Goal: Use online tool/utility: Utilize a website feature to perform a specific function

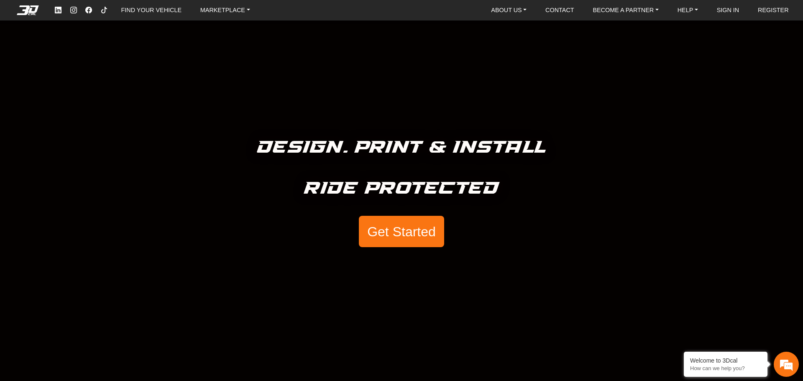
click at [388, 241] on button "Get Started" at bounding box center [401, 232] width 85 height 32
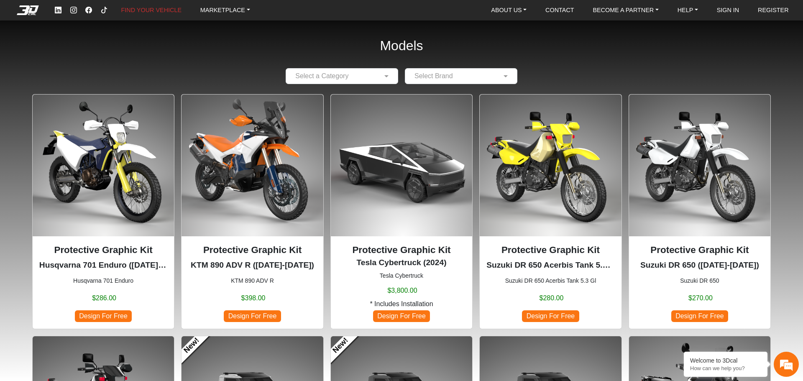
click at [354, 74] on input "text" at bounding box center [333, 76] width 87 height 10
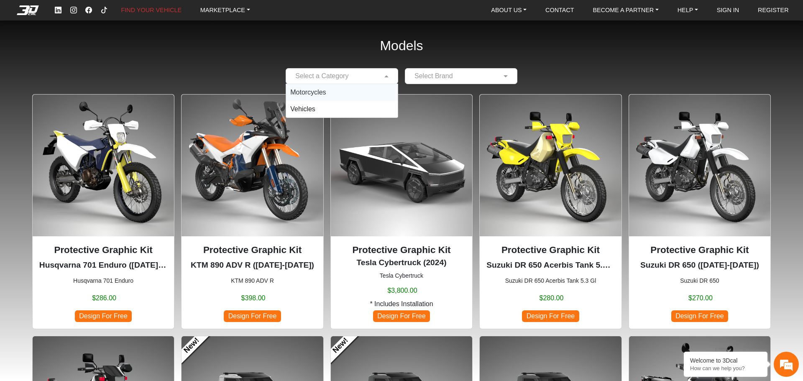
click at [331, 91] on div "Motorcycles" at bounding box center [342, 92] width 112 height 17
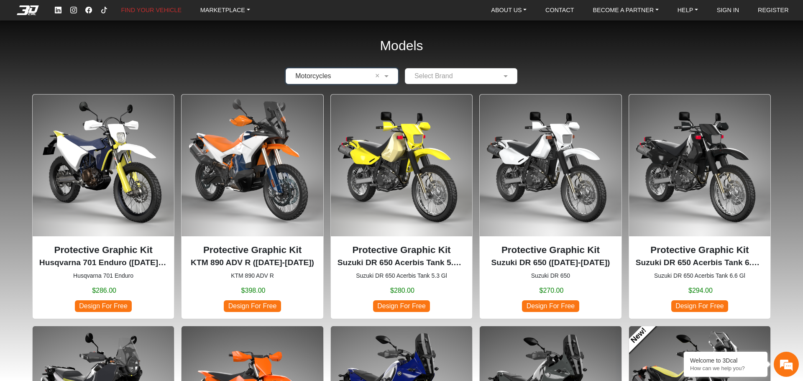
click at [429, 77] on input "text" at bounding box center [452, 76] width 87 height 10
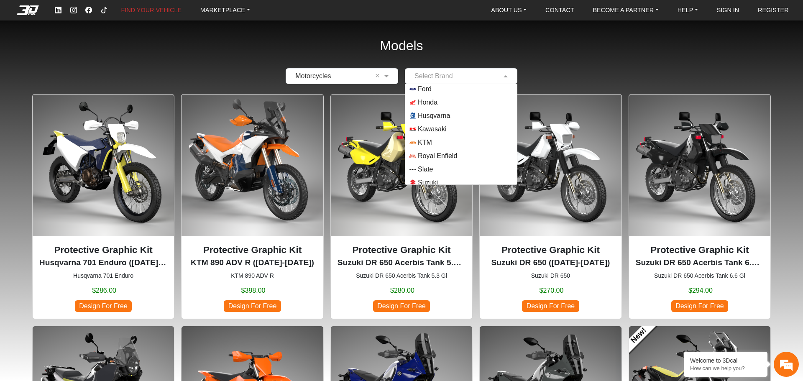
scroll to position [74, 0]
click at [430, 149] on span "Suzuki" at bounding box center [428, 151] width 20 height 10
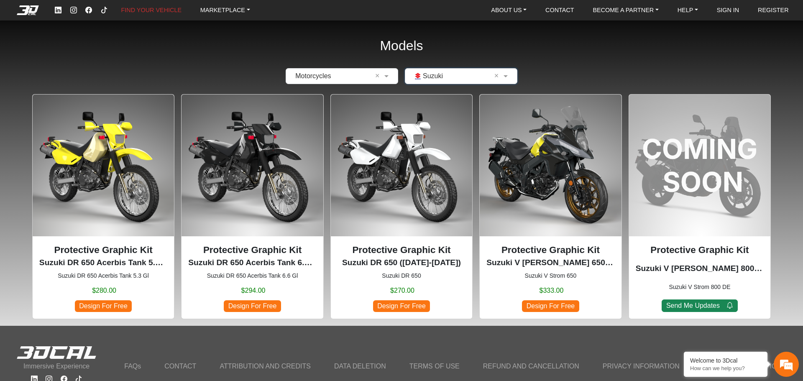
scroll to position [0, 0]
click at [535, 149] on img at bounding box center [550, 165] width 141 height 141
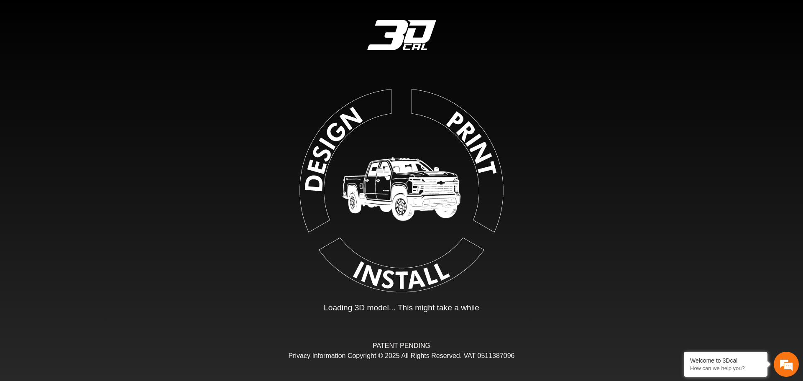
type input "*"
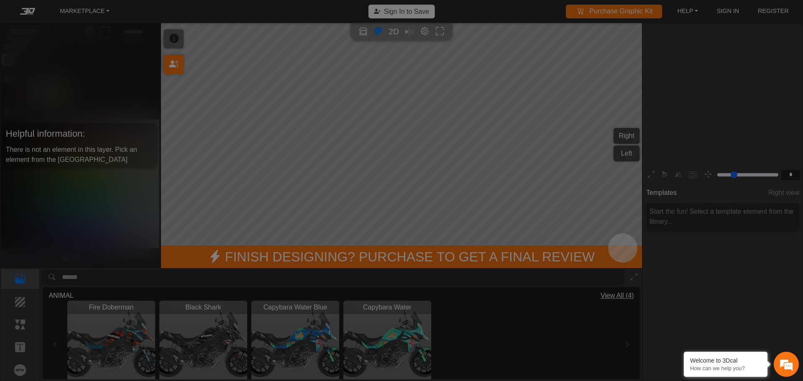
scroll to position [138, 129]
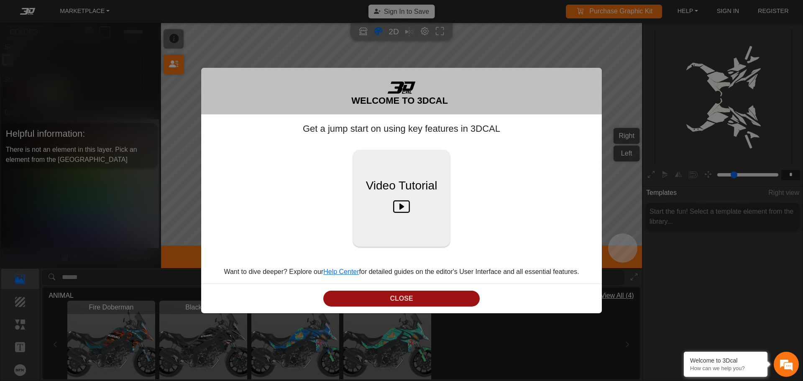
click at [454, 302] on button "CLOSE" at bounding box center [401, 299] width 156 height 16
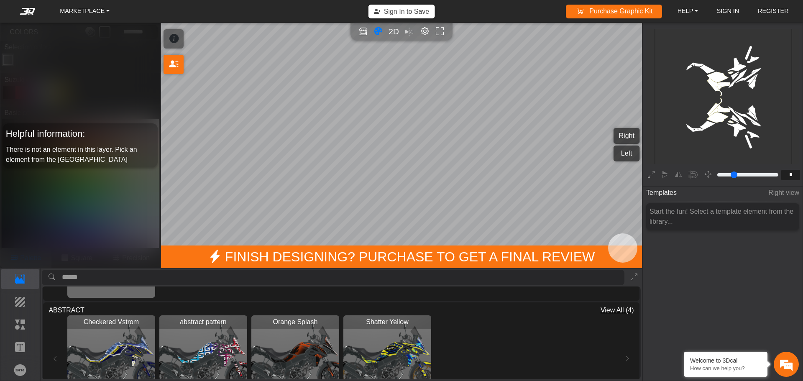
scroll to position [209, 0]
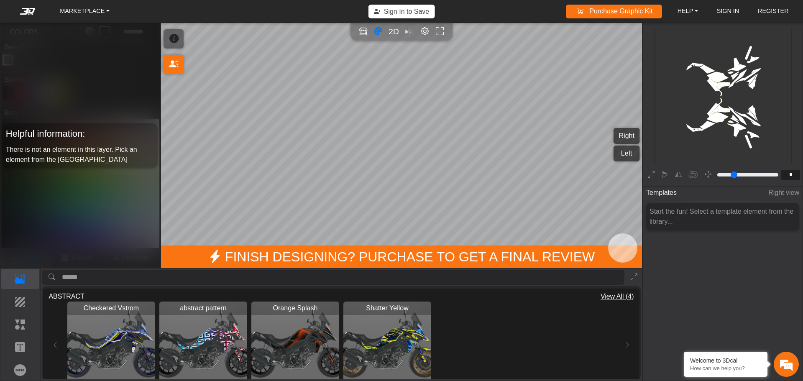
click at [177, 334] on img "View abstract pattern" at bounding box center [203, 346] width 88 height 88
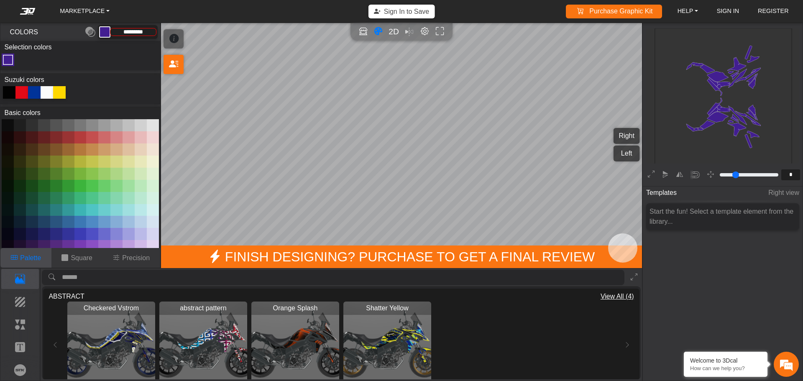
click at [46, 91] on div at bounding box center [47, 92] width 13 height 13
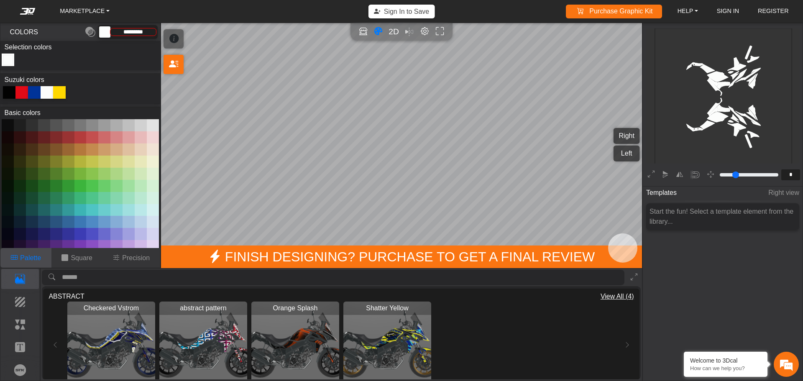
click at [11, 89] on div at bounding box center [9, 92] width 13 height 13
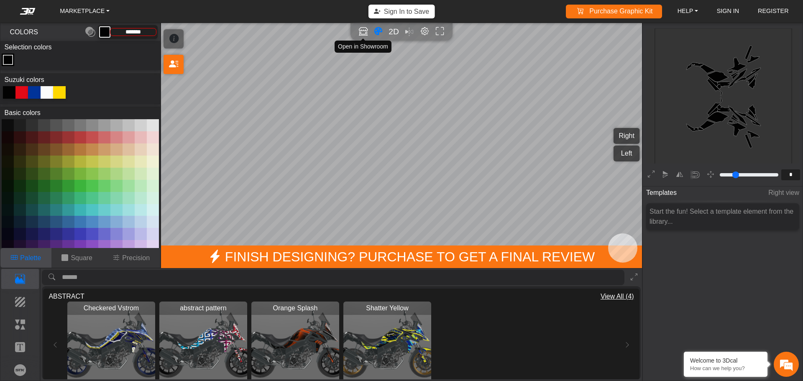
click at [362, 30] on icon "Open in Showroom" at bounding box center [363, 32] width 9 height 10
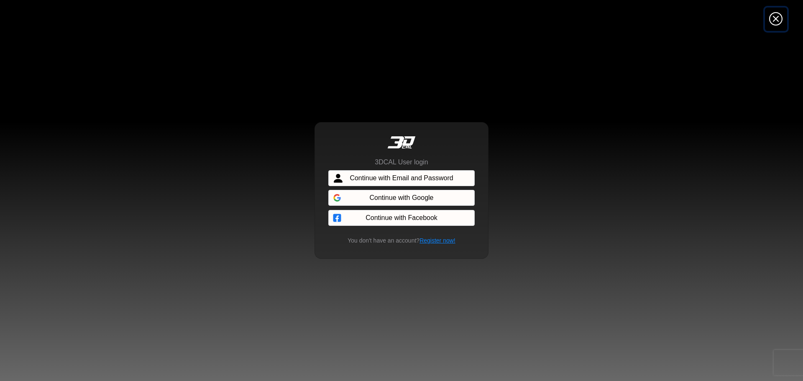
click at [778, 23] on icon "Close" at bounding box center [775, 19] width 13 height 15
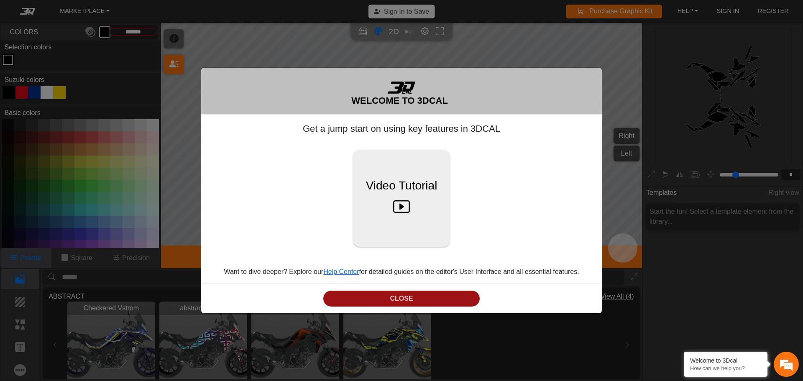
click at [457, 297] on button "CLOSE" at bounding box center [401, 299] width 156 height 16
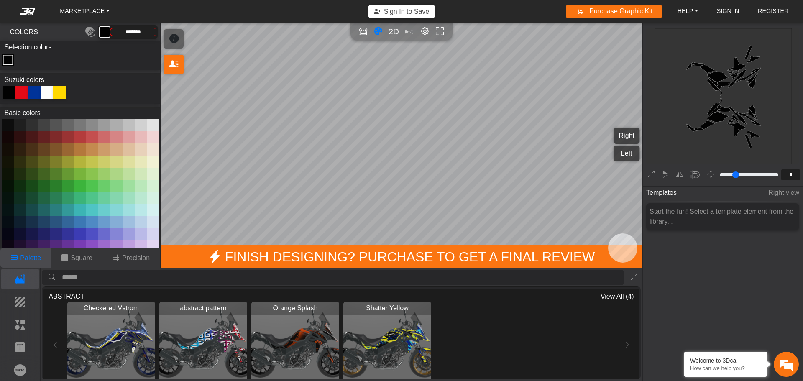
click at [171, 33] on icon at bounding box center [173, 39] width 9 height 14
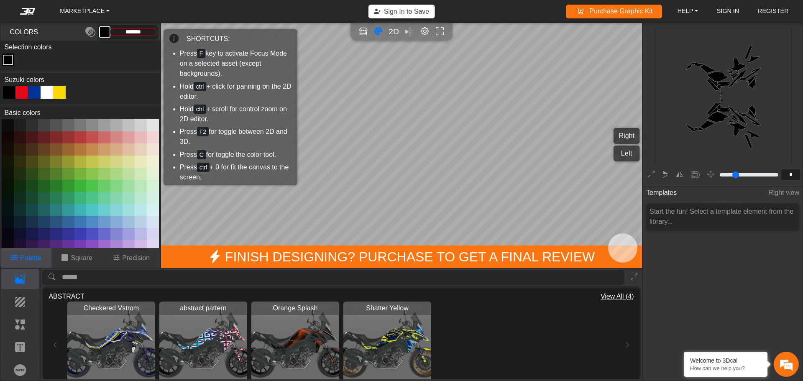
click at [171, 33] on icon at bounding box center [173, 39] width 9 height 14
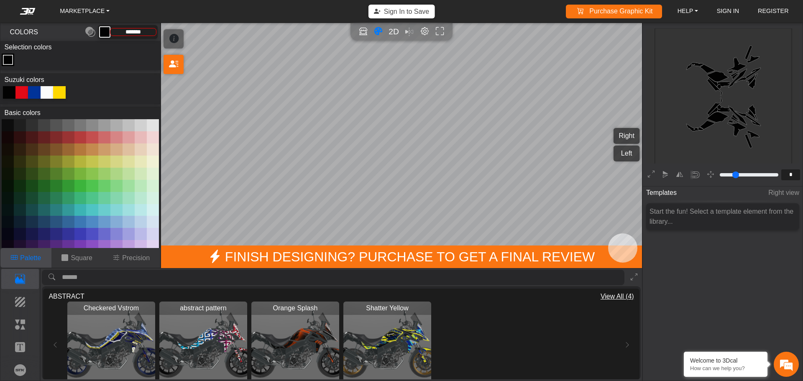
click at [36, 33] on span "COLORS" at bounding box center [30, 32] width 51 height 10
click at [670, 193] on span "Templates" at bounding box center [661, 192] width 31 height 15
click at [713, 117] on rect at bounding box center [724, 97] width 139 height 139
drag, startPoint x: 698, startPoint y: 113, endPoint x: 705, endPoint y: 63, distance: 50.3
click at [705, 63] on icon "background_wire_template_bg decal_v650_left_fender decal_v650_right_fender text…" at bounding box center [723, 96] width 411 height 411
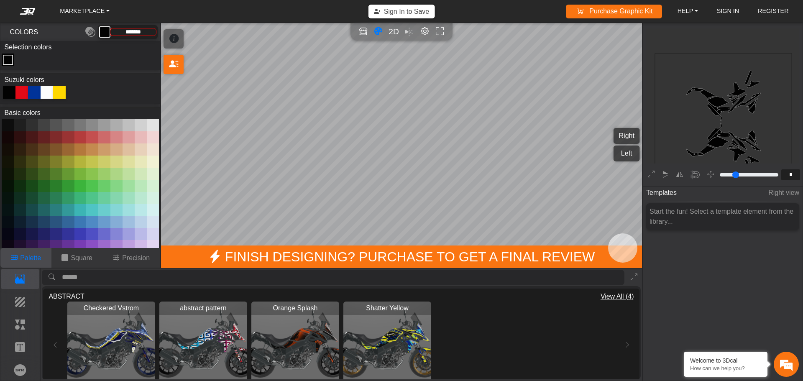
scroll to position [155, 129]
click at [425, 31] on em "Editor settings" at bounding box center [424, 32] width 9 height 10
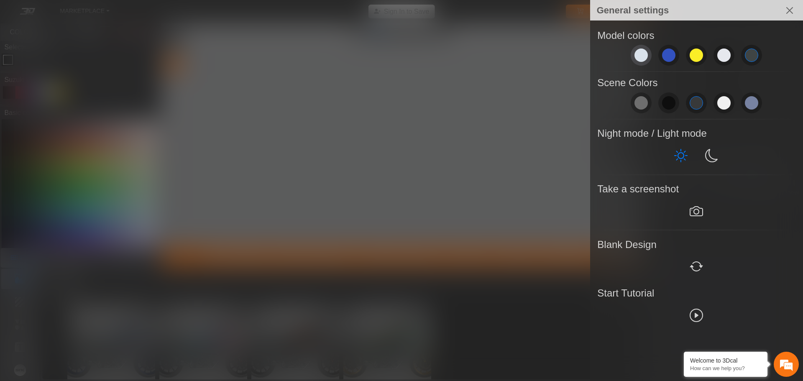
click at [644, 58] on span at bounding box center [640, 55] width 13 height 13
click at [720, 55] on span at bounding box center [723, 55] width 13 height 13
click at [794, 9] on button "Close" at bounding box center [789, 10] width 20 height 20
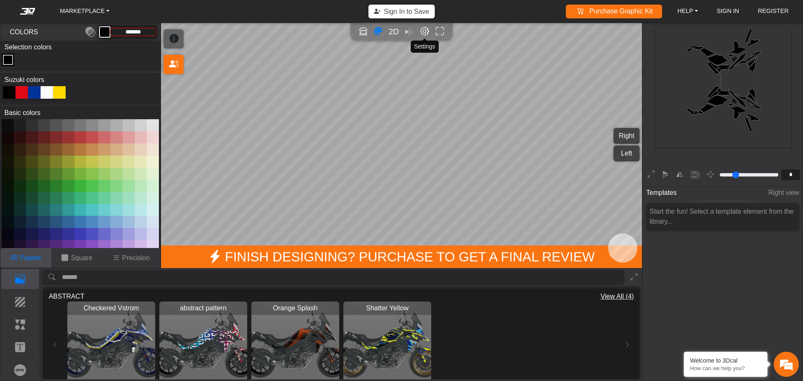
click at [422, 31] on em "Editor settings" at bounding box center [424, 32] width 9 height 10
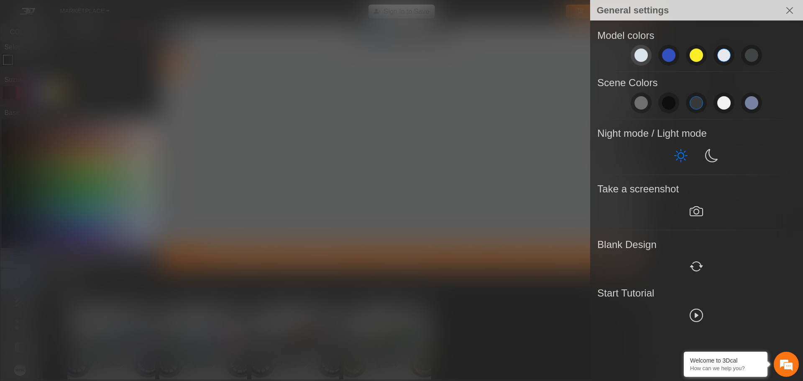
click at [645, 53] on span at bounding box center [640, 55] width 13 height 13
click at [791, 11] on button "Close" at bounding box center [789, 10] width 20 height 20
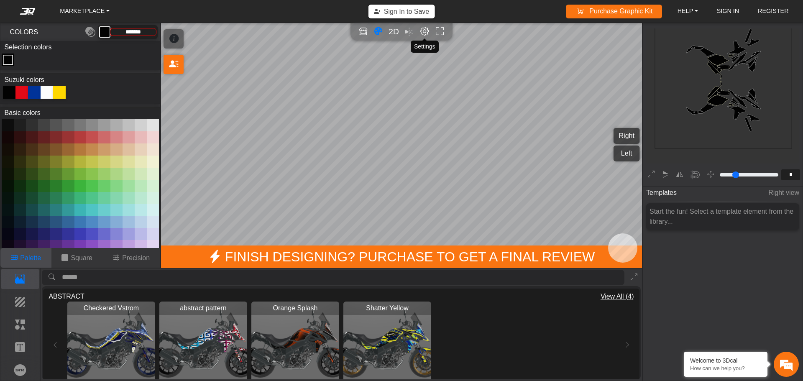
click at [424, 33] on em "Editor settings" at bounding box center [424, 32] width 9 height 10
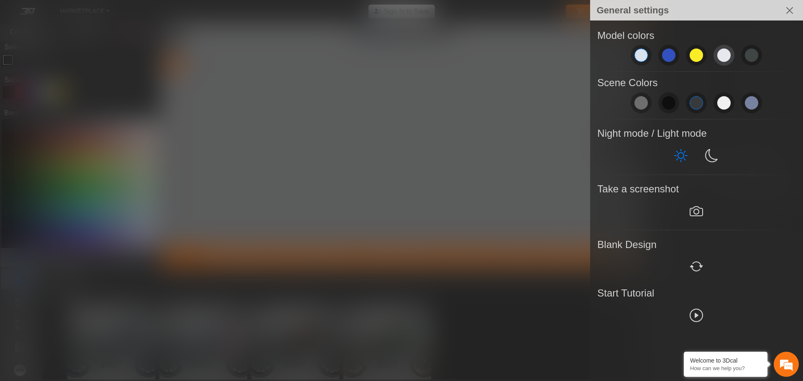
click at [721, 57] on span at bounding box center [723, 55] width 13 height 13
click at [754, 56] on span at bounding box center [751, 55] width 13 height 13
click at [694, 56] on span at bounding box center [696, 55] width 13 height 13
click at [639, 56] on span at bounding box center [640, 55] width 13 height 13
click at [725, 60] on span at bounding box center [723, 55] width 13 height 13
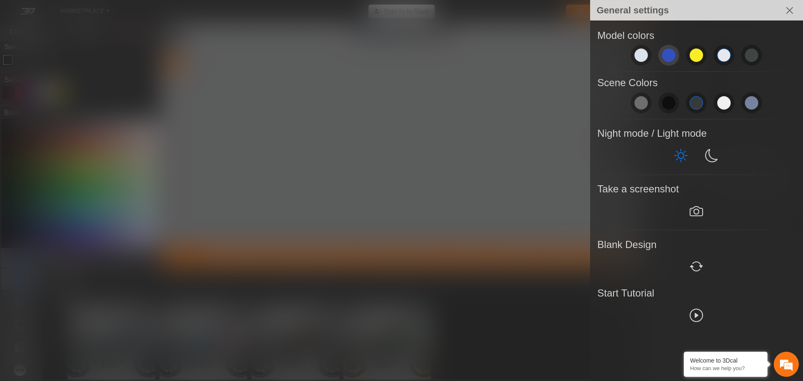
click at [664, 56] on span at bounding box center [668, 55] width 13 height 13
click at [696, 52] on span at bounding box center [696, 55] width 13 height 13
click at [752, 55] on span at bounding box center [751, 55] width 13 height 13
click at [639, 54] on span at bounding box center [640, 55] width 13 height 13
click at [724, 103] on span at bounding box center [723, 102] width 13 height 13
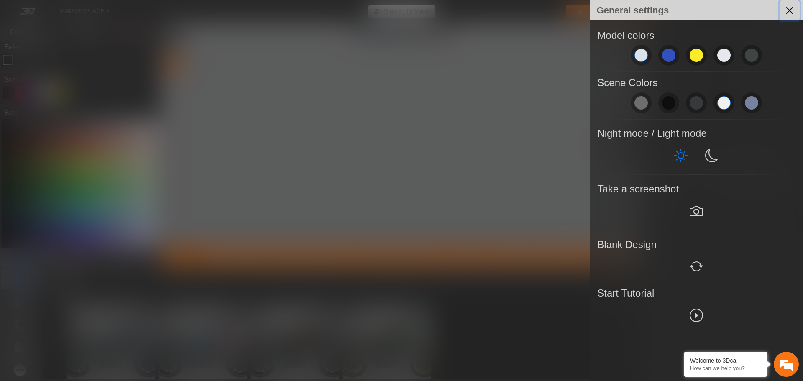
click at [790, 10] on button "Close" at bounding box center [789, 10] width 20 height 20
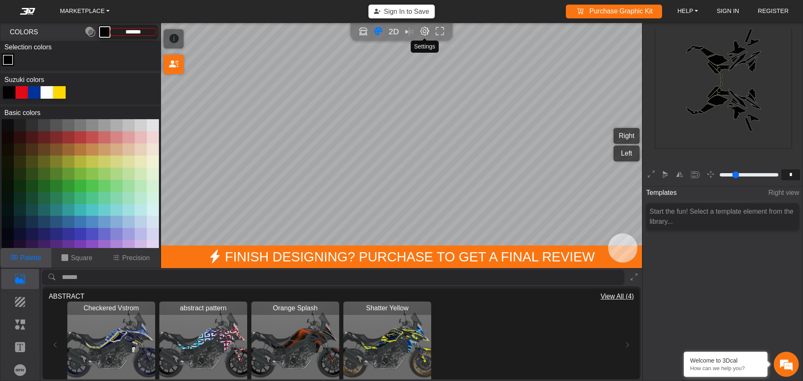
click at [424, 31] on em "Editor settings" at bounding box center [424, 32] width 9 height 10
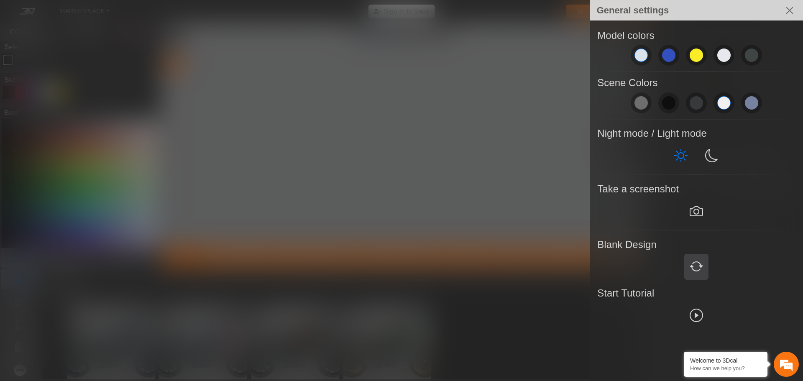
click at [695, 266] on em at bounding box center [696, 266] width 13 height 15
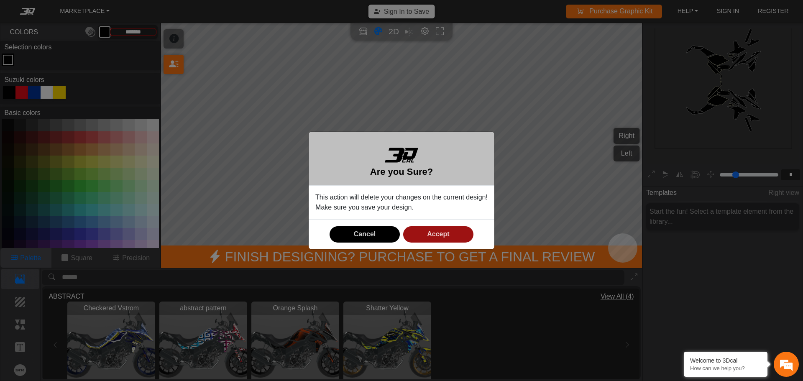
click at [427, 239] on button "Accept" at bounding box center [438, 234] width 70 height 16
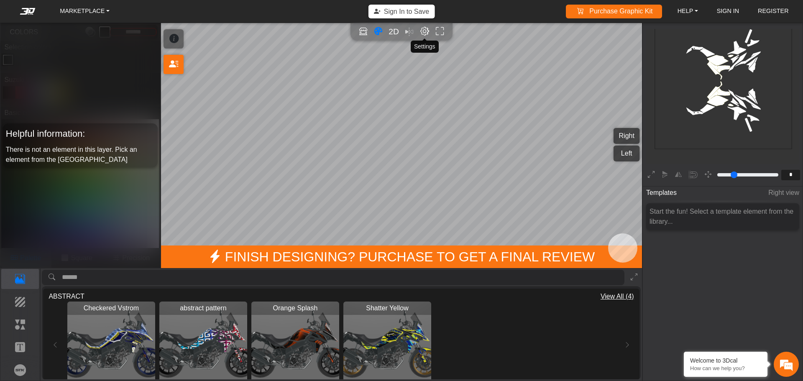
click at [421, 30] on em "Editor settings" at bounding box center [424, 32] width 9 height 10
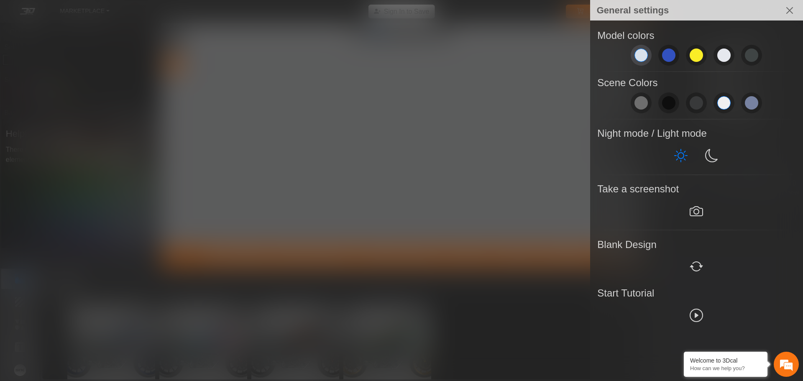
click at [641, 54] on span at bounding box center [640, 55] width 13 height 13
click at [745, 103] on span at bounding box center [751, 102] width 13 height 13
click at [790, 10] on button "Close" at bounding box center [789, 10] width 20 height 20
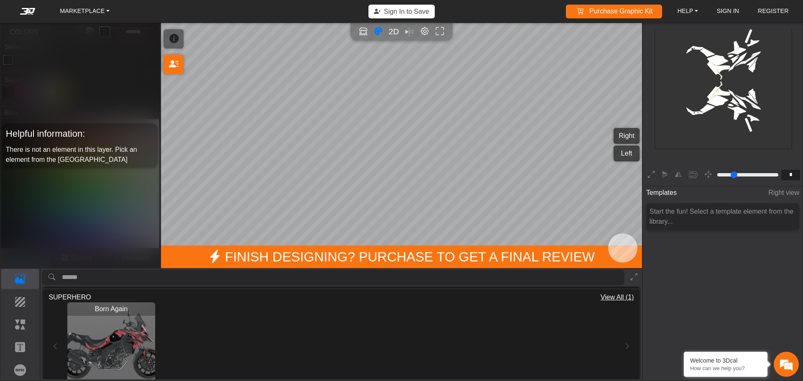
scroll to position [641, 0]
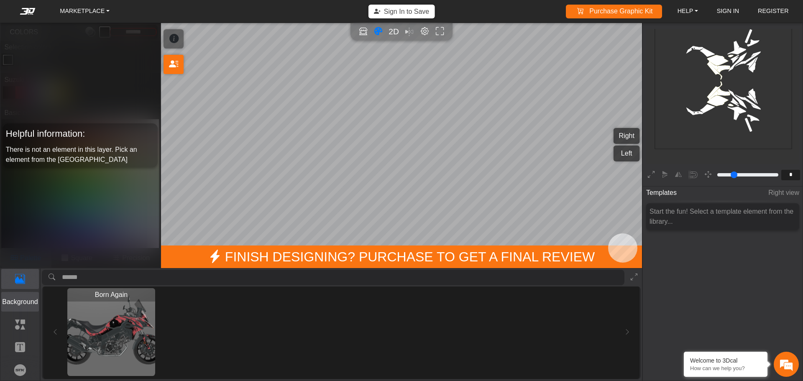
click at [22, 299] on p "Background" at bounding box center [20, 302] width 37 height 10
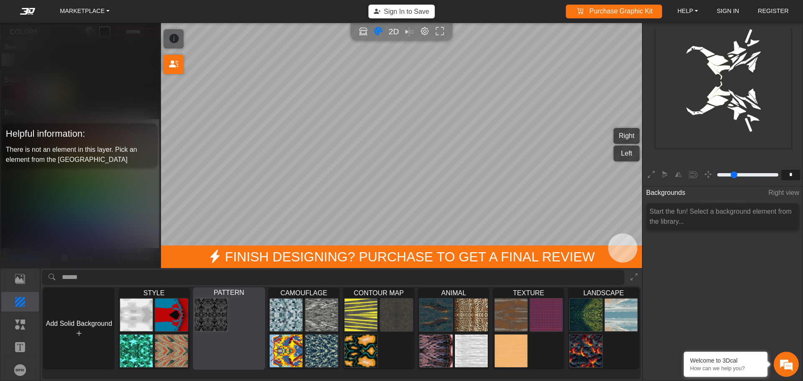
click at [230, 348] on div at bounding box center [229, 333] width 72 height 72
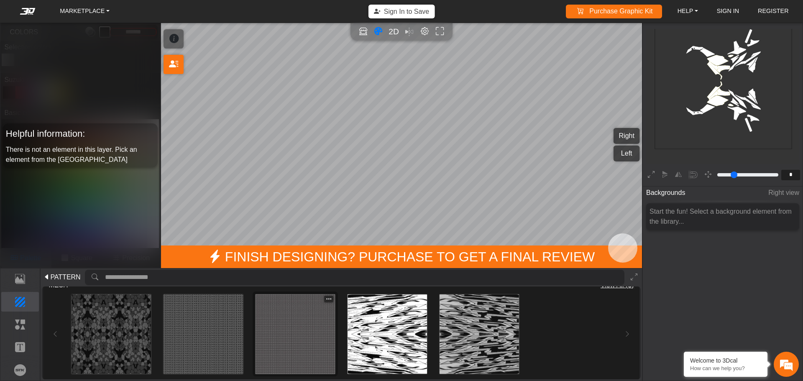
scroll to position [14, 0]
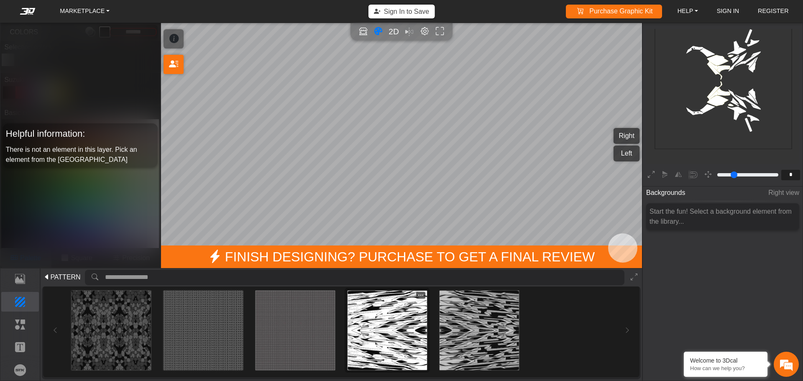
click at [381, 334] on img at bounding box center [387, 330] width 79 height 79
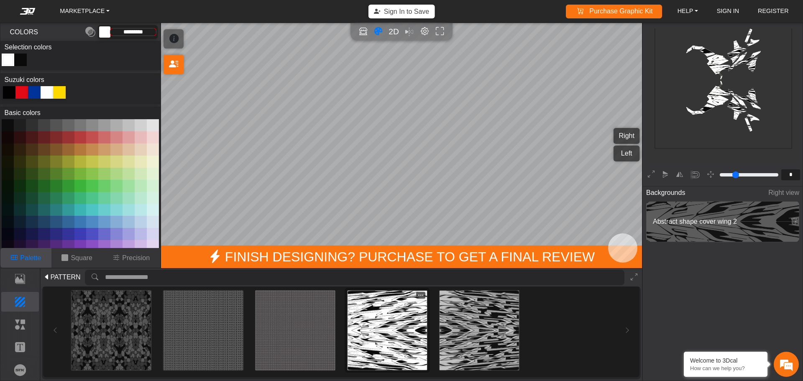
scroll to position [138, 129]
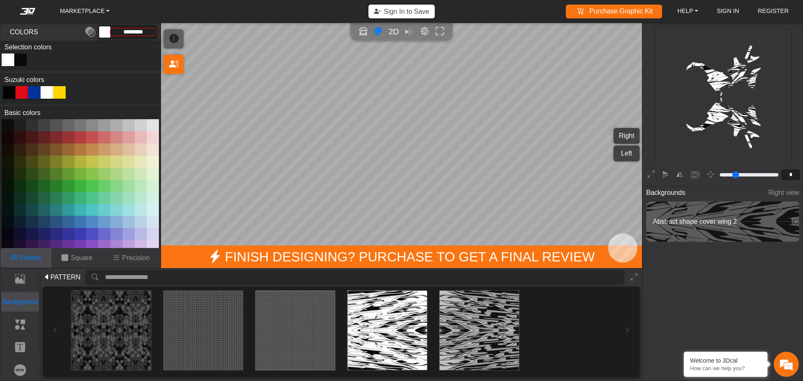
click at [9, 300] on p "Background" at bounding box center [20, 302] width 37 height 10
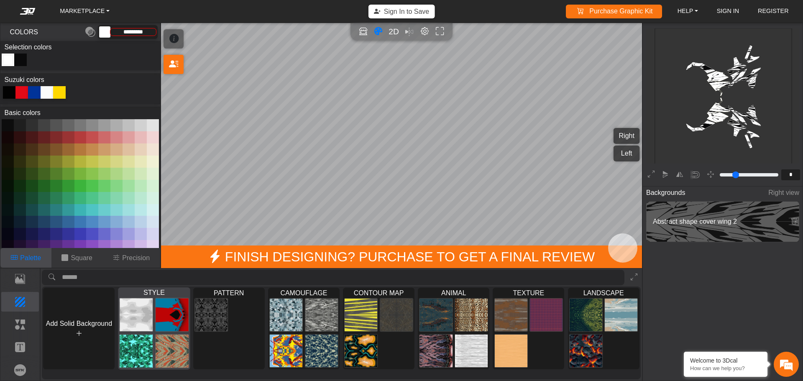
click at [161, 291] on span "STYLE" at bounding box center [154, 292] width 72 height 9
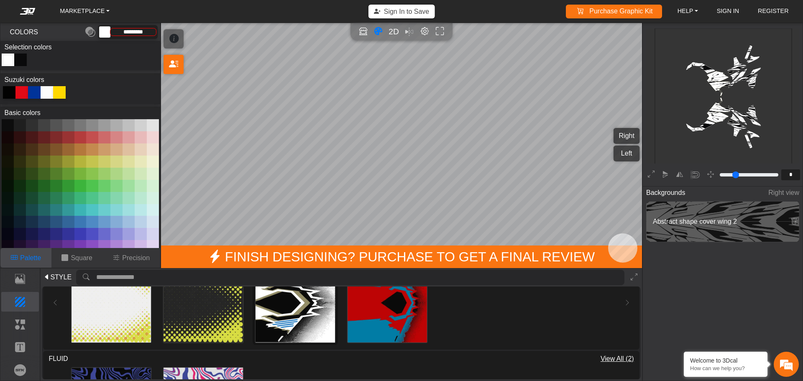
scroll to position [125, 0]
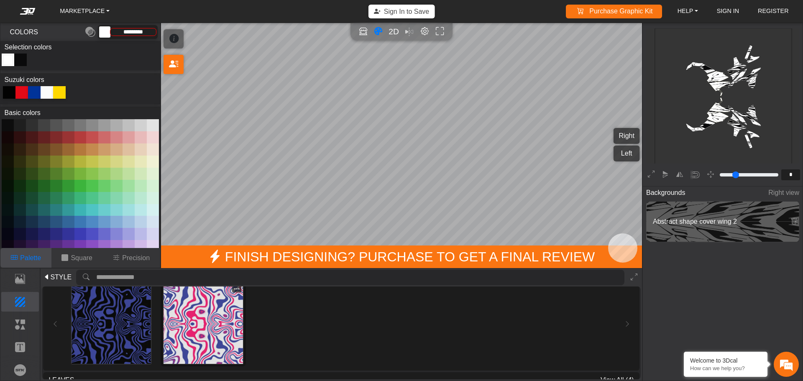
click at [224, 320] on img at bounding box center [203, 323] width 79 height 79
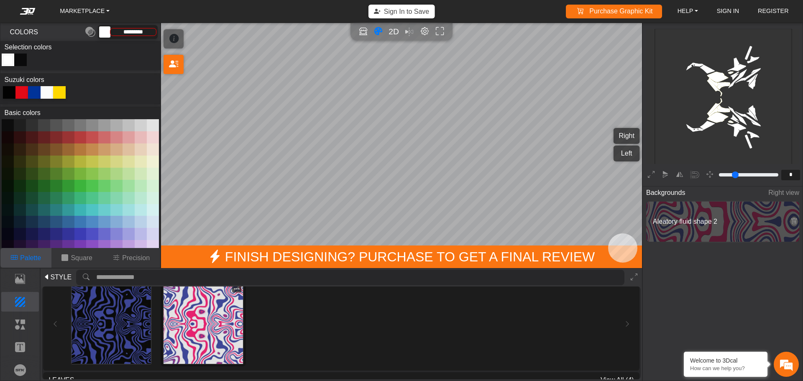
type input "*********"
